Goal: Task Accomplishment & Management: Manage account settings

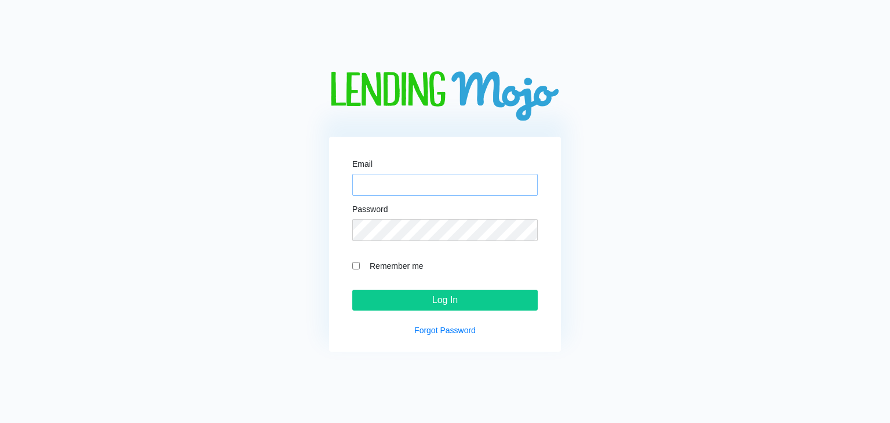
click at [380, 185] on input "Email" at bounding box center [444, 185] width 185 height 22
type input "[PERSON_NAME][EMAIL_ADDRESS][DOMAIN_NAME]"
click at [352, 290] on input "Log In" at bounding box center [444, 300] width 185 height 21
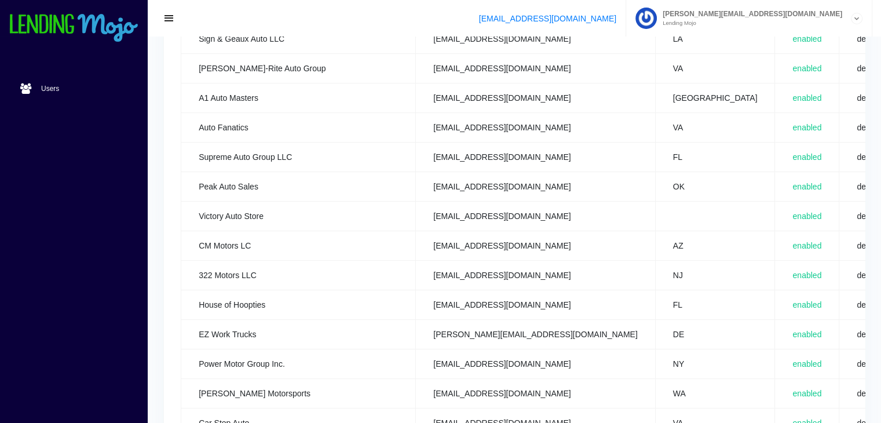
scroll to position [579, 0]
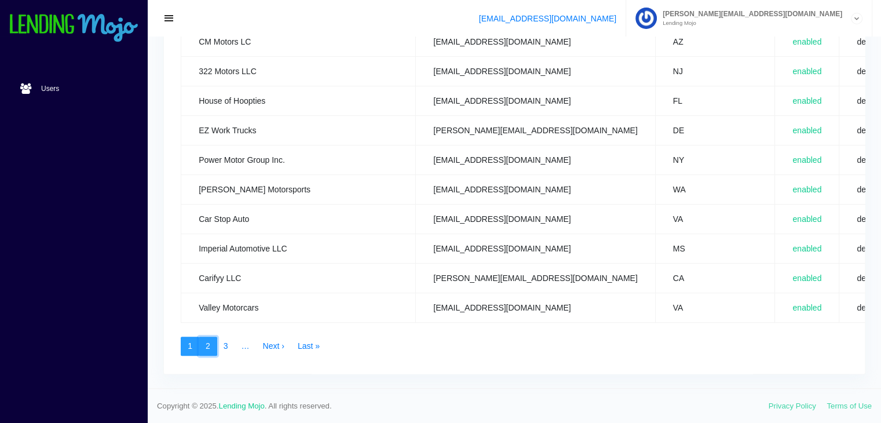
click at [203, 337] on link "2" at bounding box center [208, 347] width 19 height 20
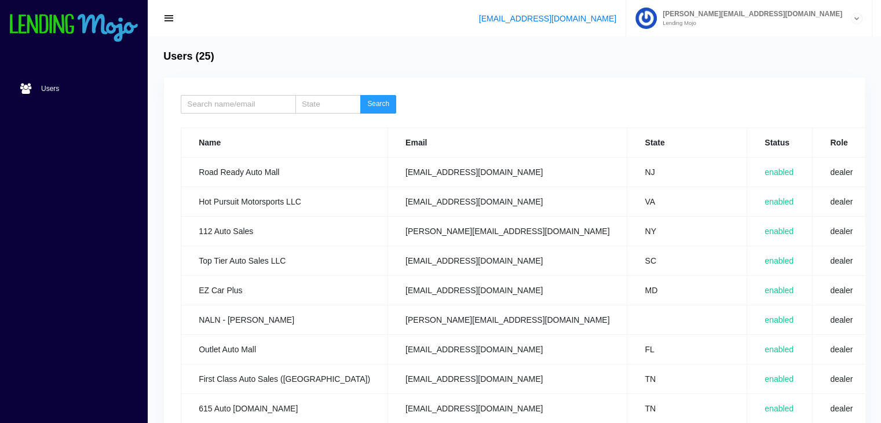
scroll to position [370, 0]
